Goal: Task Accomplishment & Management: Complete application form

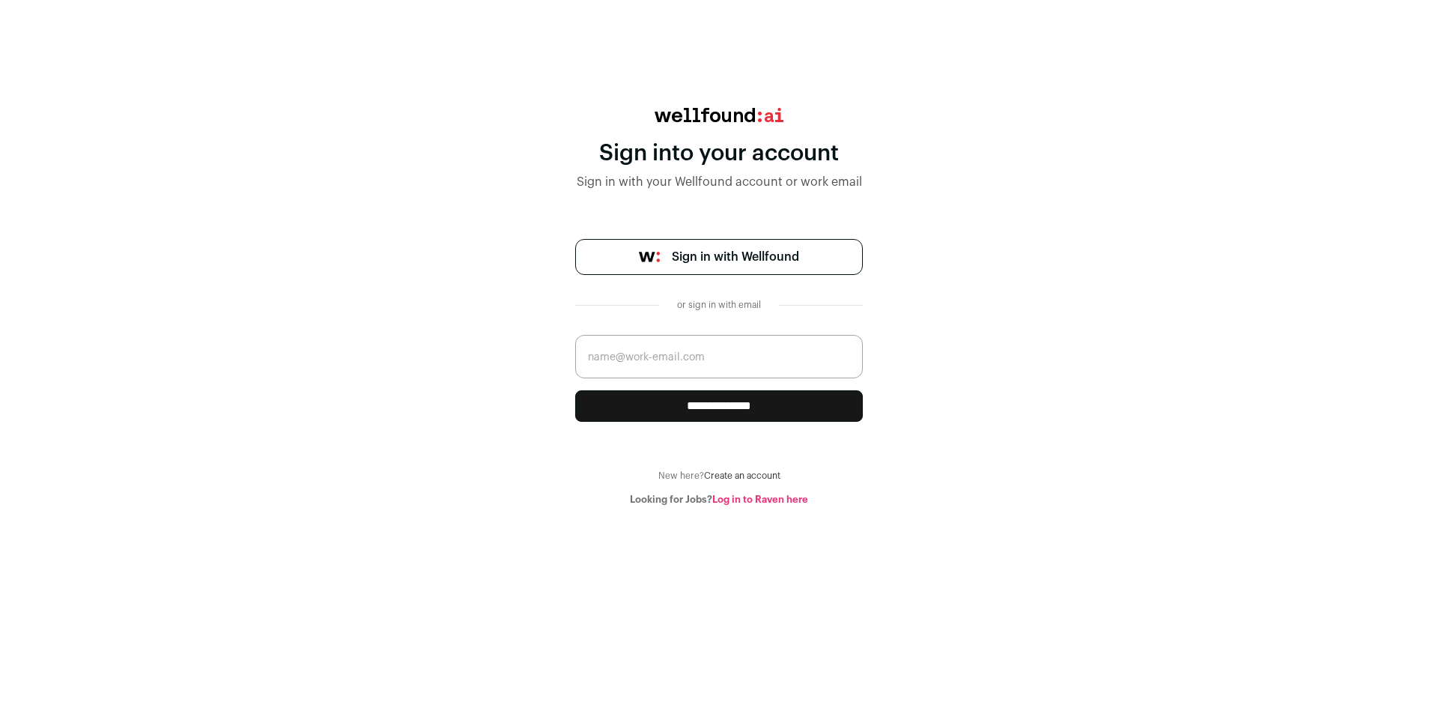
click at [676, 357] on input "email" at bounding box center [719, 356] width 288 height 43
click at [730, 264] on span "Sign in with Wellfound" at bounding box center [735, 257] width 127 height 18
click at [689, 353] on input "email" at bounding box center [719, 356] width 288 height 43
click at [742, 299] on div "or sign in with email" at bounding box center [719, 305] width 96 height 12
click at [724, 306] on div "or sign in with email" at bounding box center [719, 305] width 96 height 12
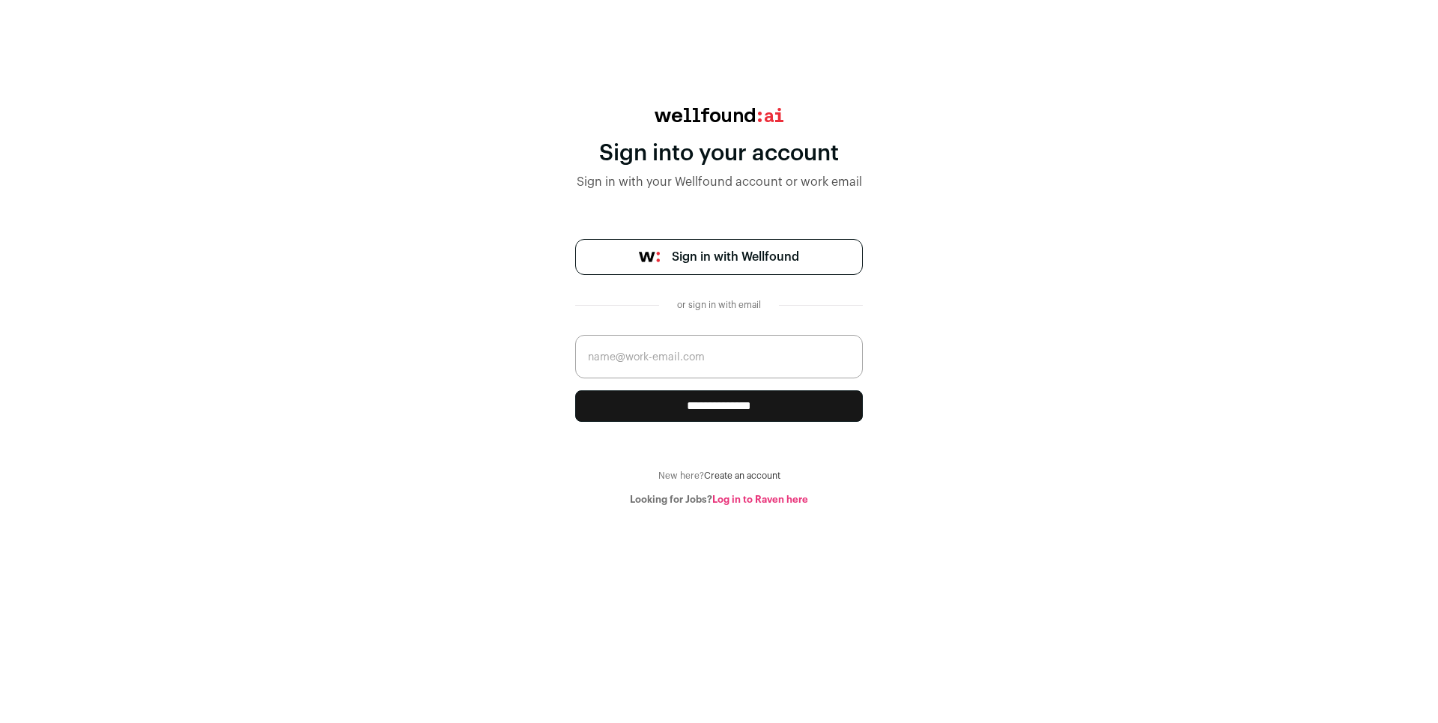
click at [705, 351] on input "email" at bounding box center [719, 356] width 288 height 43
click at [840, 506] on com-1password-button at bounding box center [719, 506] width 1438 height 0
click at [615, 357] on input "email" at bounding box center [719, 356] width 288 height 43
type input "sumuandmishra@gmail.com"
click at [606, 400] on input "**********" at bounding box center [719, 405] width 288 height 31
